Goal: Task Accomplishment & Management: Use online tool/utility

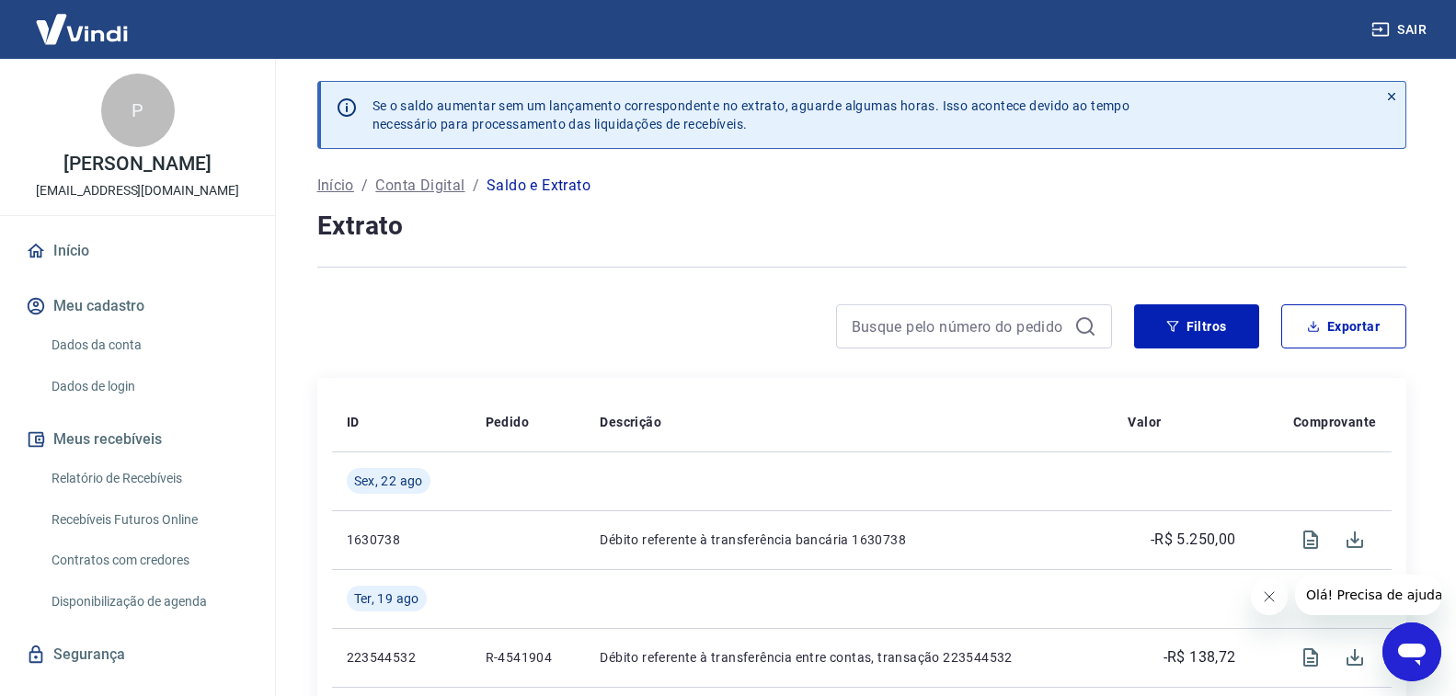
scroll to position [34, 0]
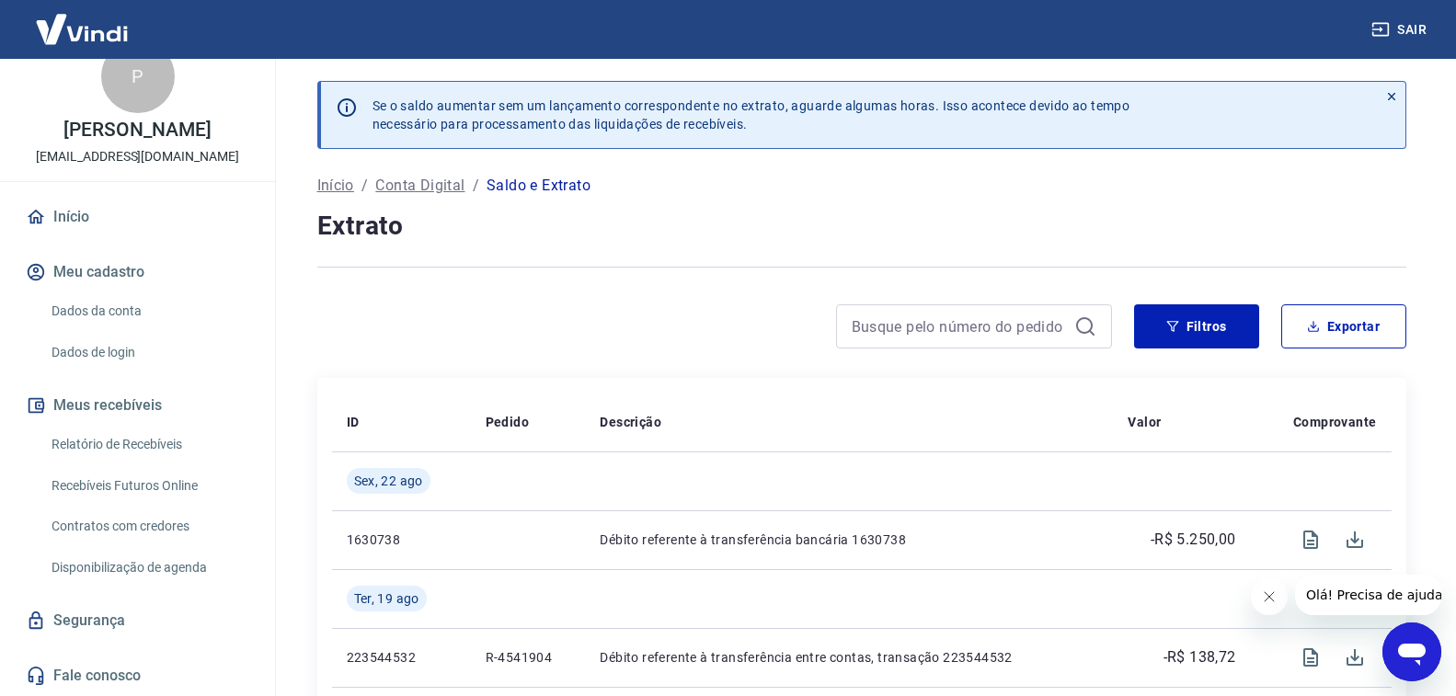
click at [76, 219] on link "Início" at bounding box center [137, 217] width 231 height 40
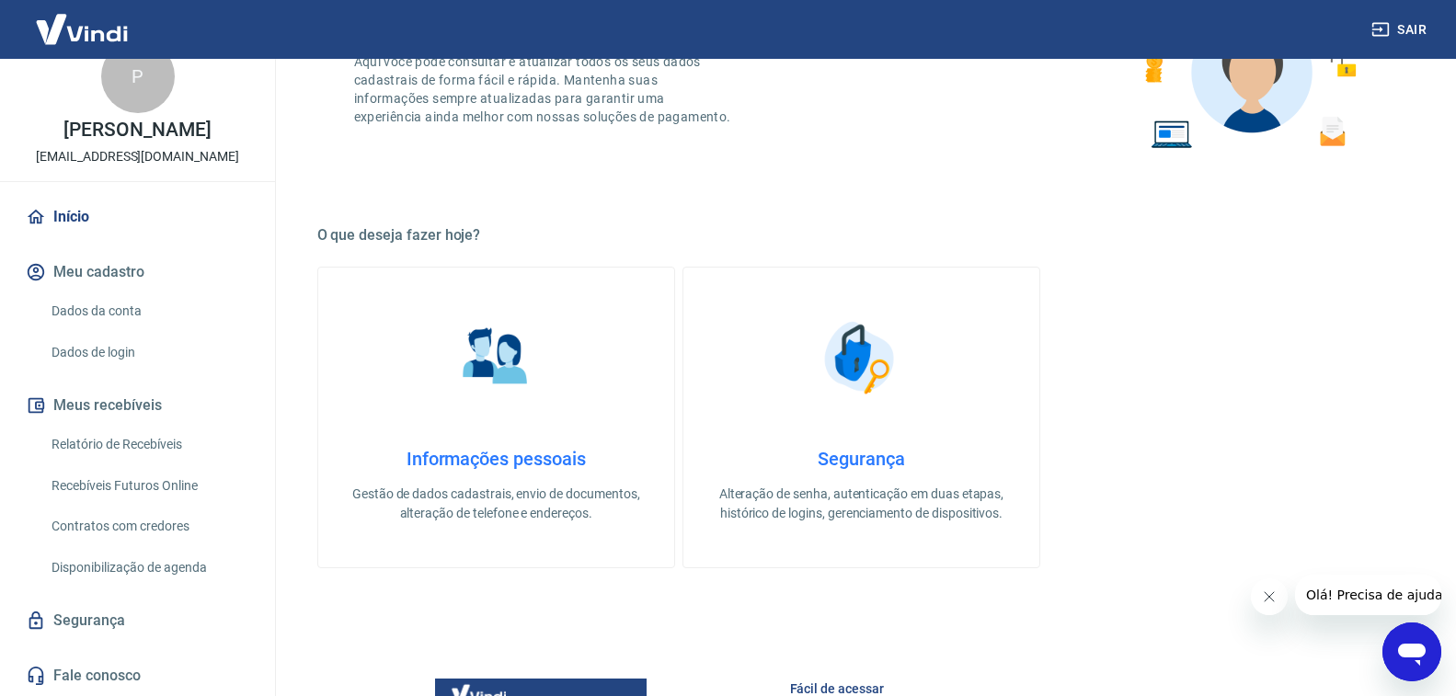
scroll to position [276, 0]
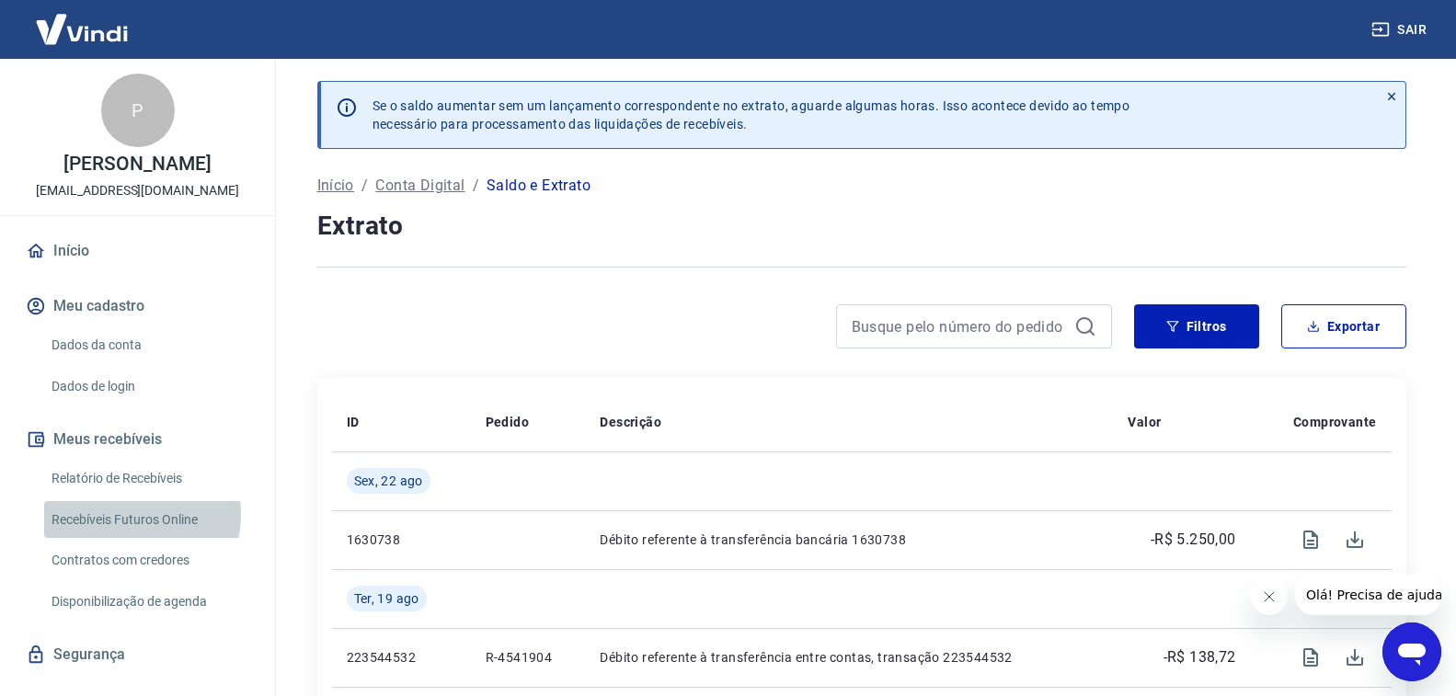
click at [120, 513] on link "Recebíveis Futuros Online" at bounding box center [148, 520] width 209 height 38
click at [1406, 24] on button "Sair" at bounding box center [1401, 30] width 66 height 34
